Goal: Information Seeking & Learning: Learn about a topic

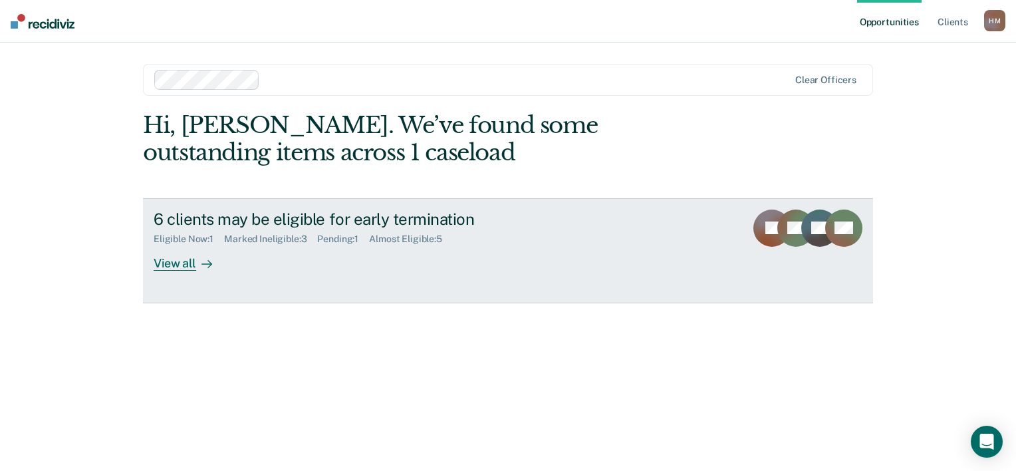
click at [187, 263] on div "View all" at bounding box center [191, 258] width 75 height 26
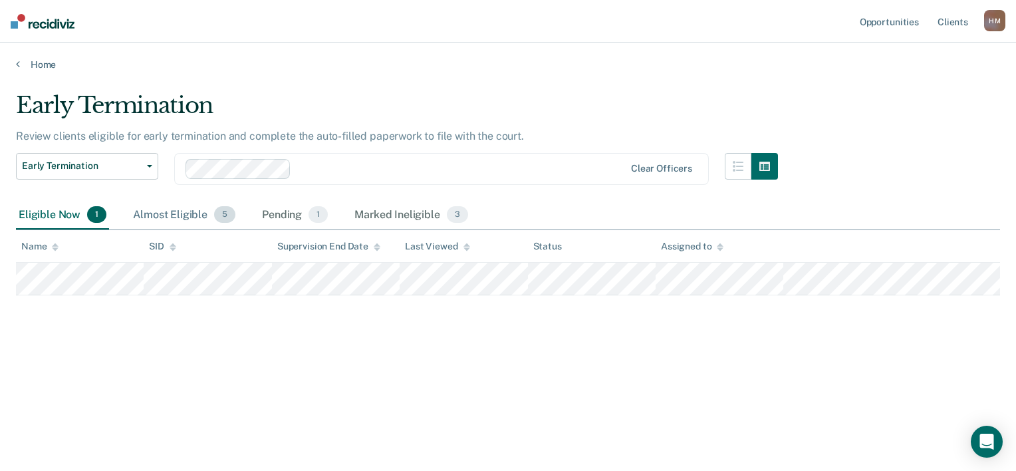
click at [186, 219] on div "Almost Eligible 5" at bounding box center [184, 215] width 108 height 29
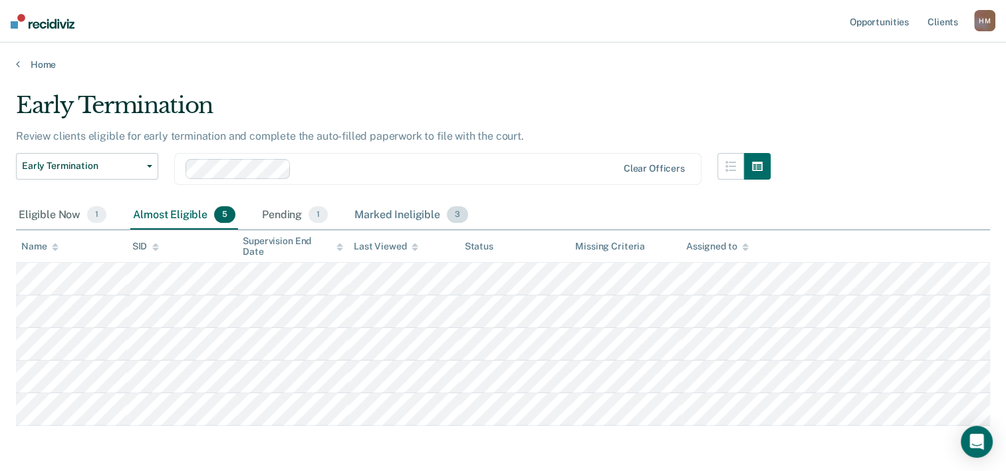
click at [385, 213] on div "Marked Ineligible 3" at bounding box center [411, 215] width 119 height 29
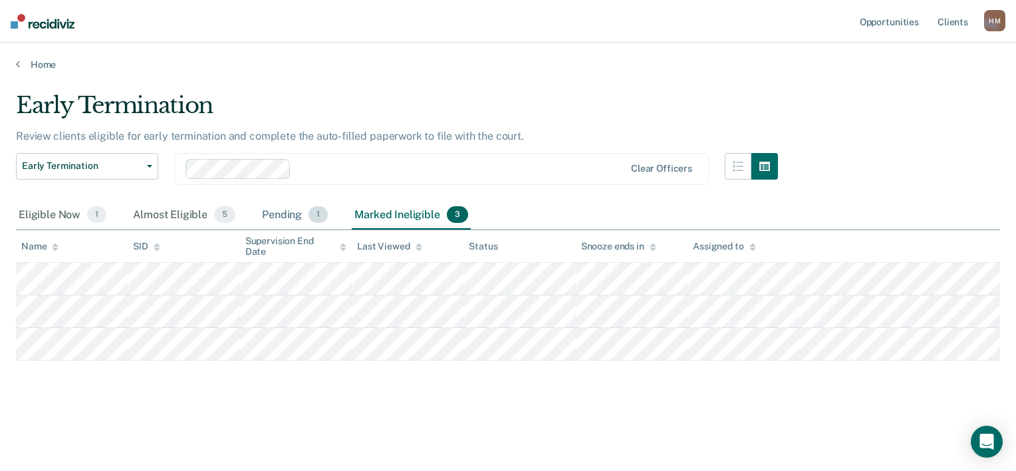
click at [295, 222] on div "Pending 1" at bounding box center [294, 215] width 71 height 29
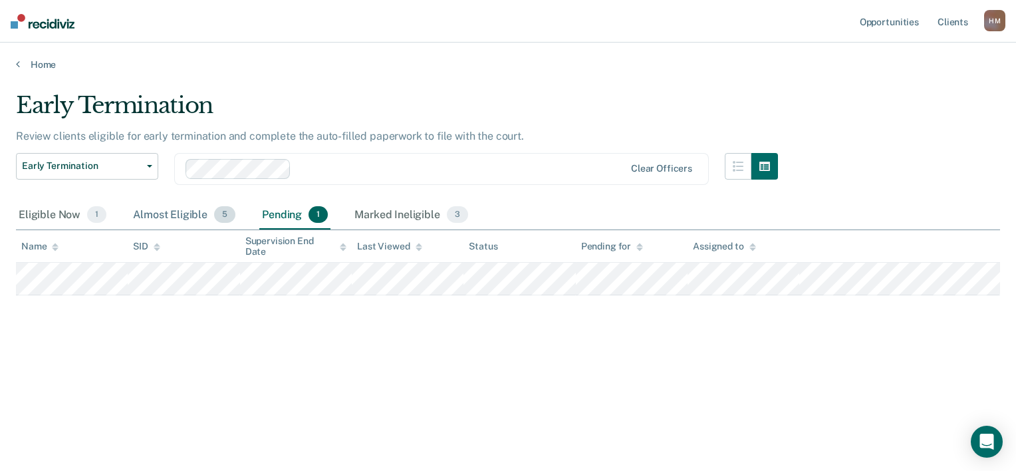
click at [160, 208] on div "Almost Eligible 5" at bounding box center [184, 215] width 108 height 29
